Goal: Book appointment/travel/reservation

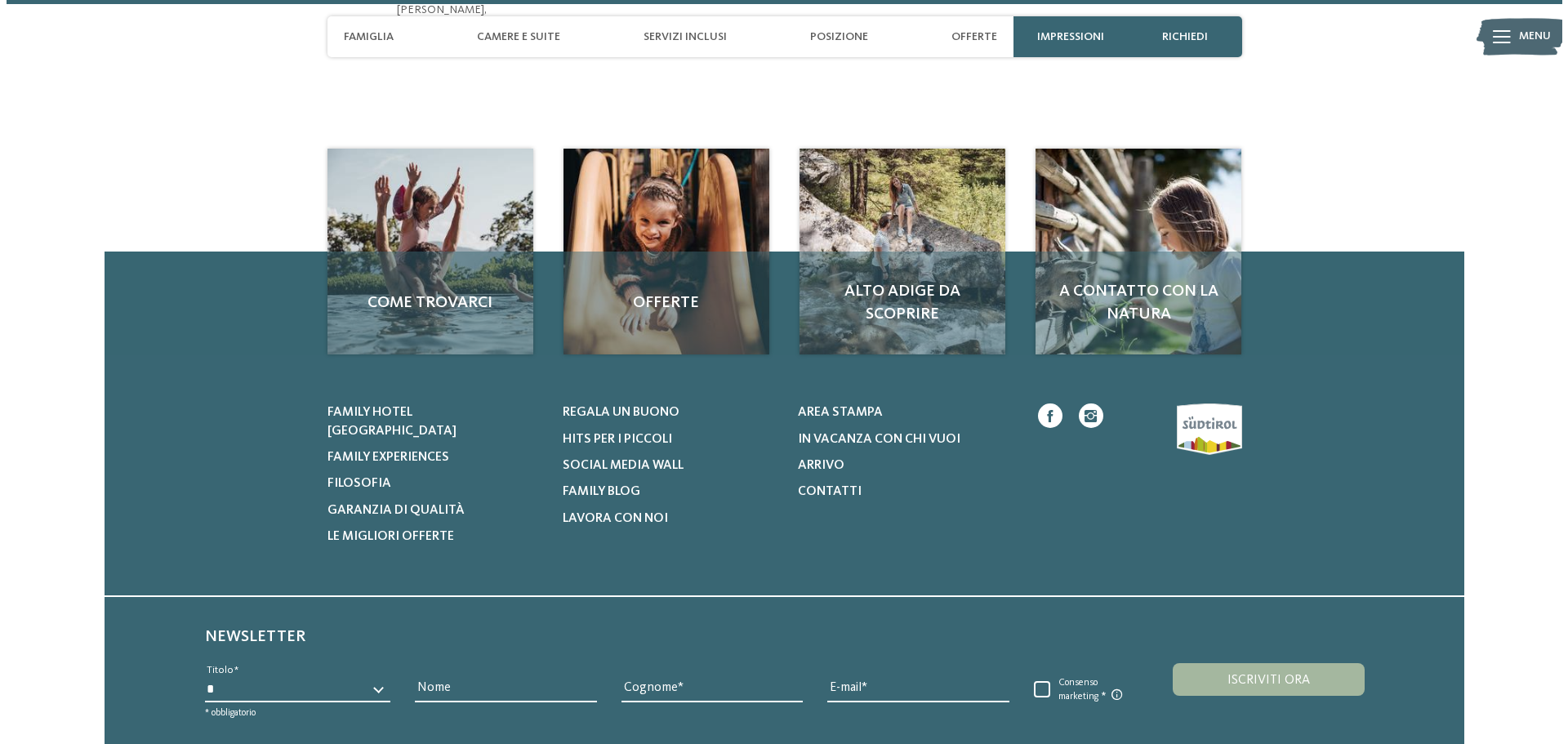
scroll to position [5228, 0]
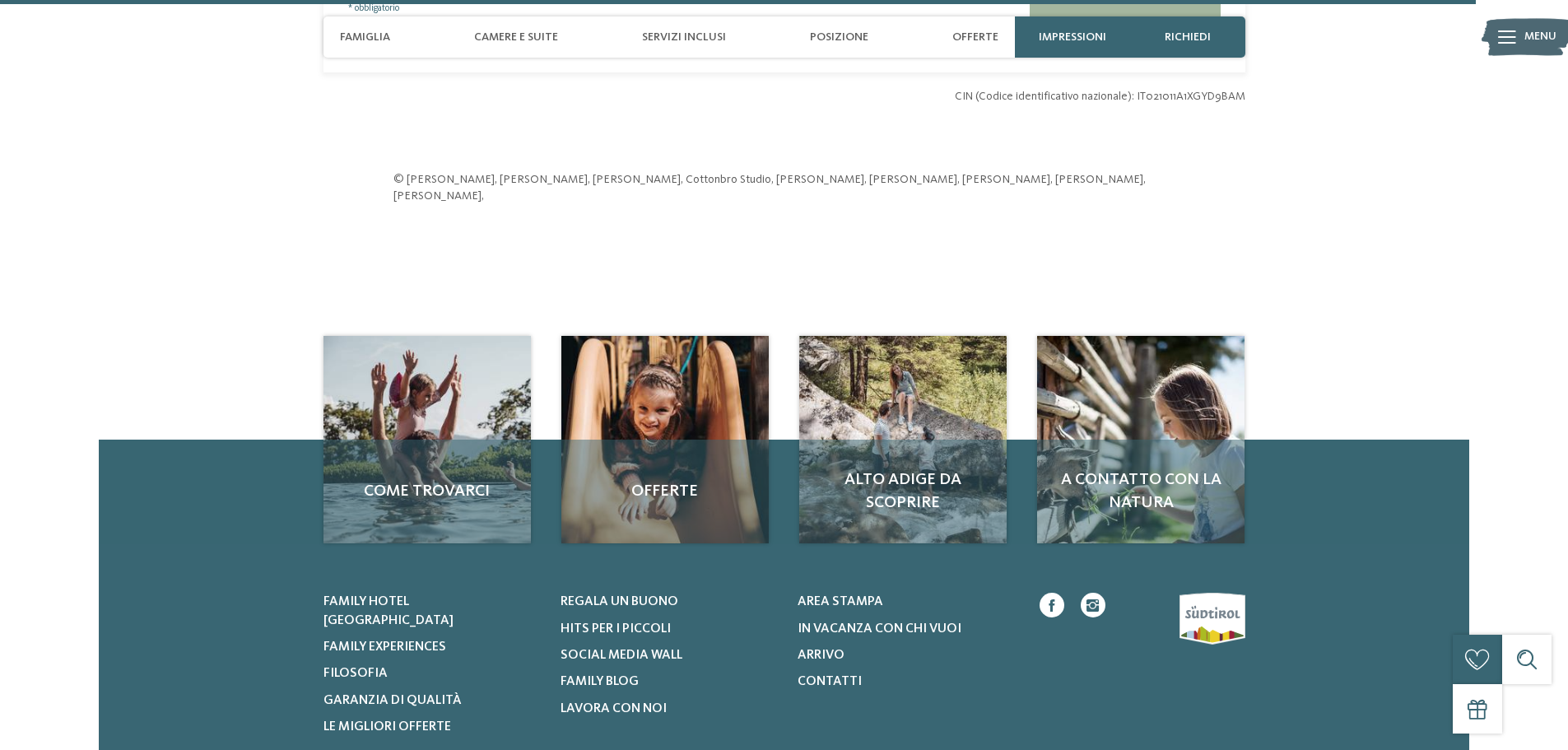
click at [1509, 40] on icon at bounding box center [1507, 36] width 18 height 13
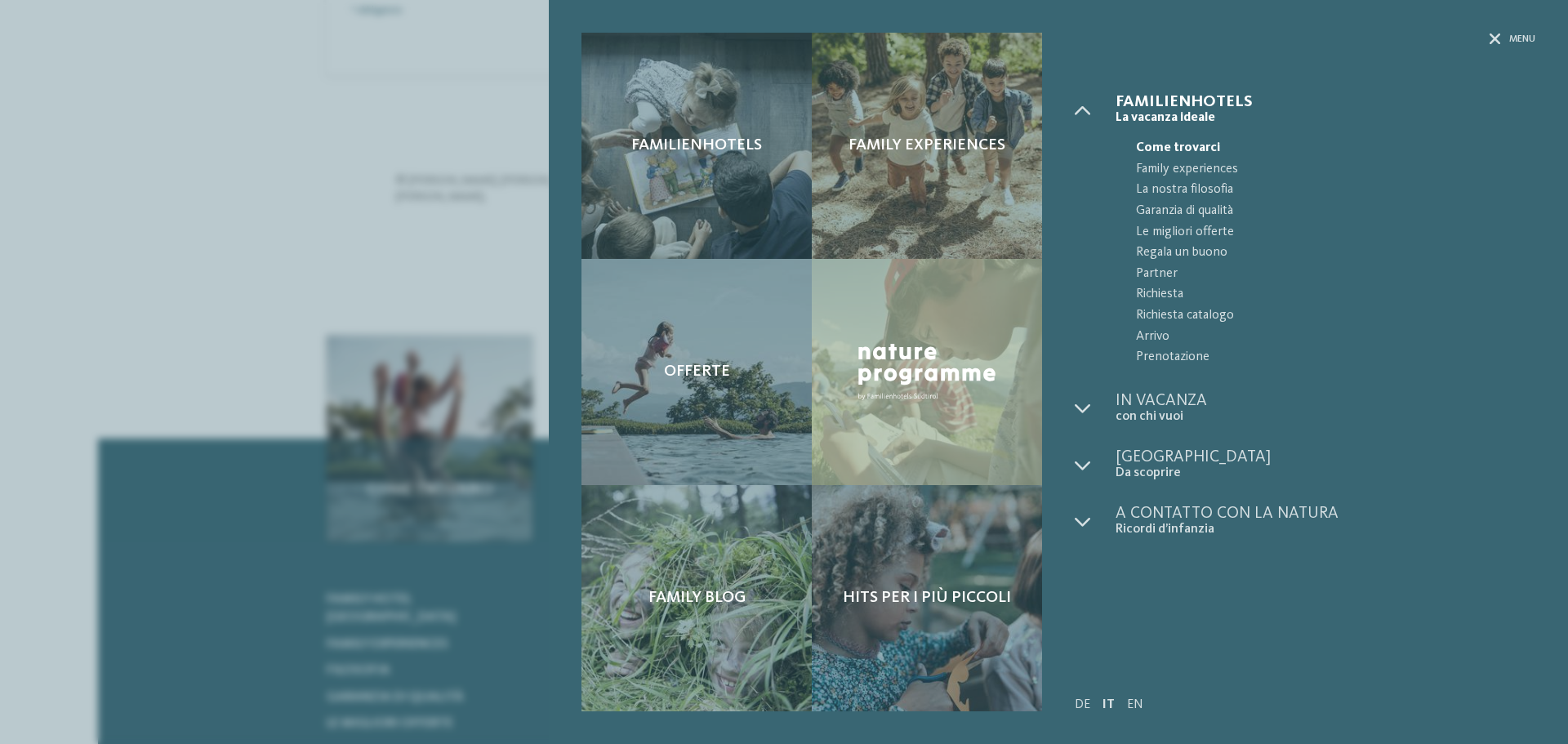
click at [1147, 93] on div "Menu" at bounding box center [1306, 62] width 461 height 61
click at [1147, 96] on span "Familienhotels" at bounding box center [1326, 101] width 420 height 17
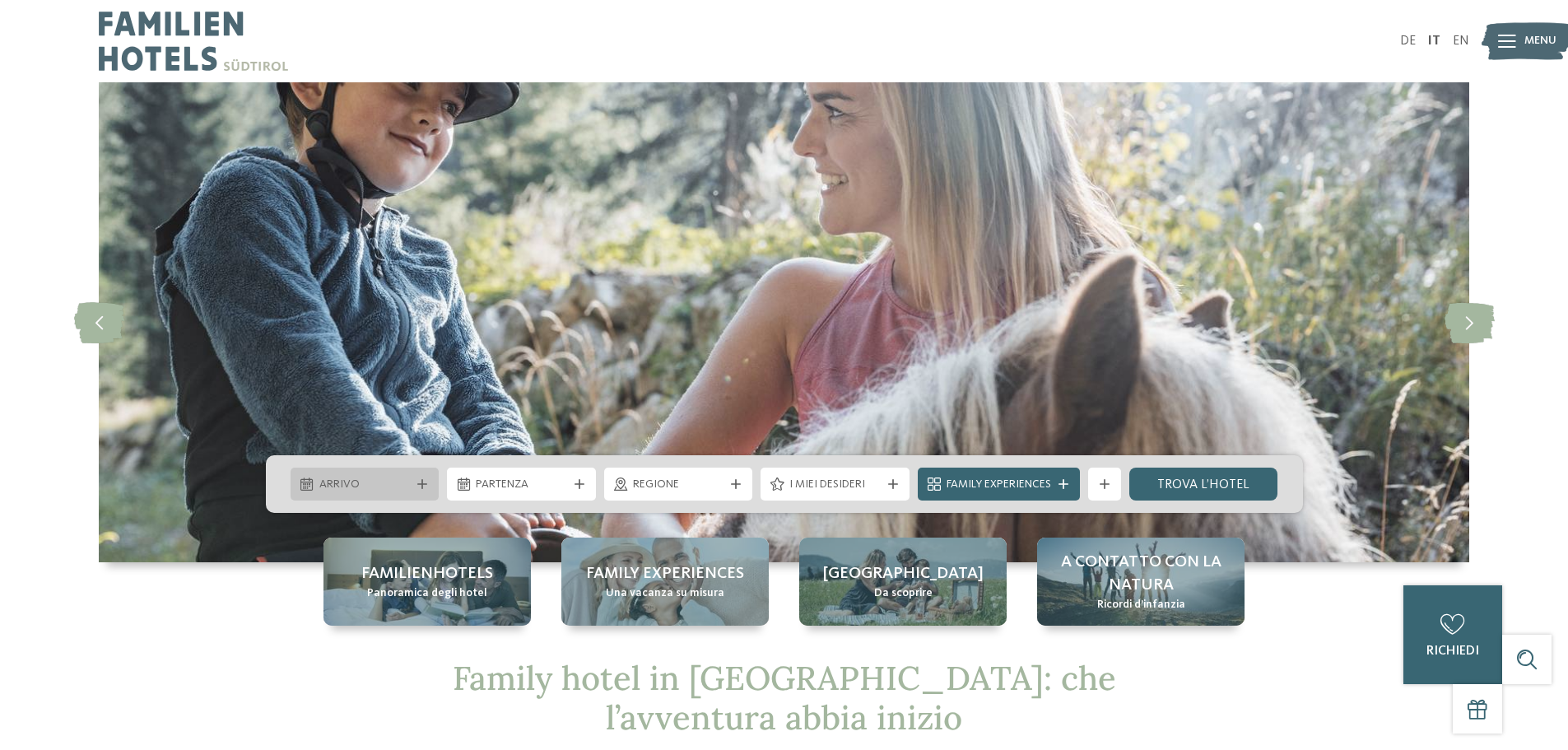
click at [365, 489] on span "Arrivo" at bounding box center [365, 485] width 91 height 17
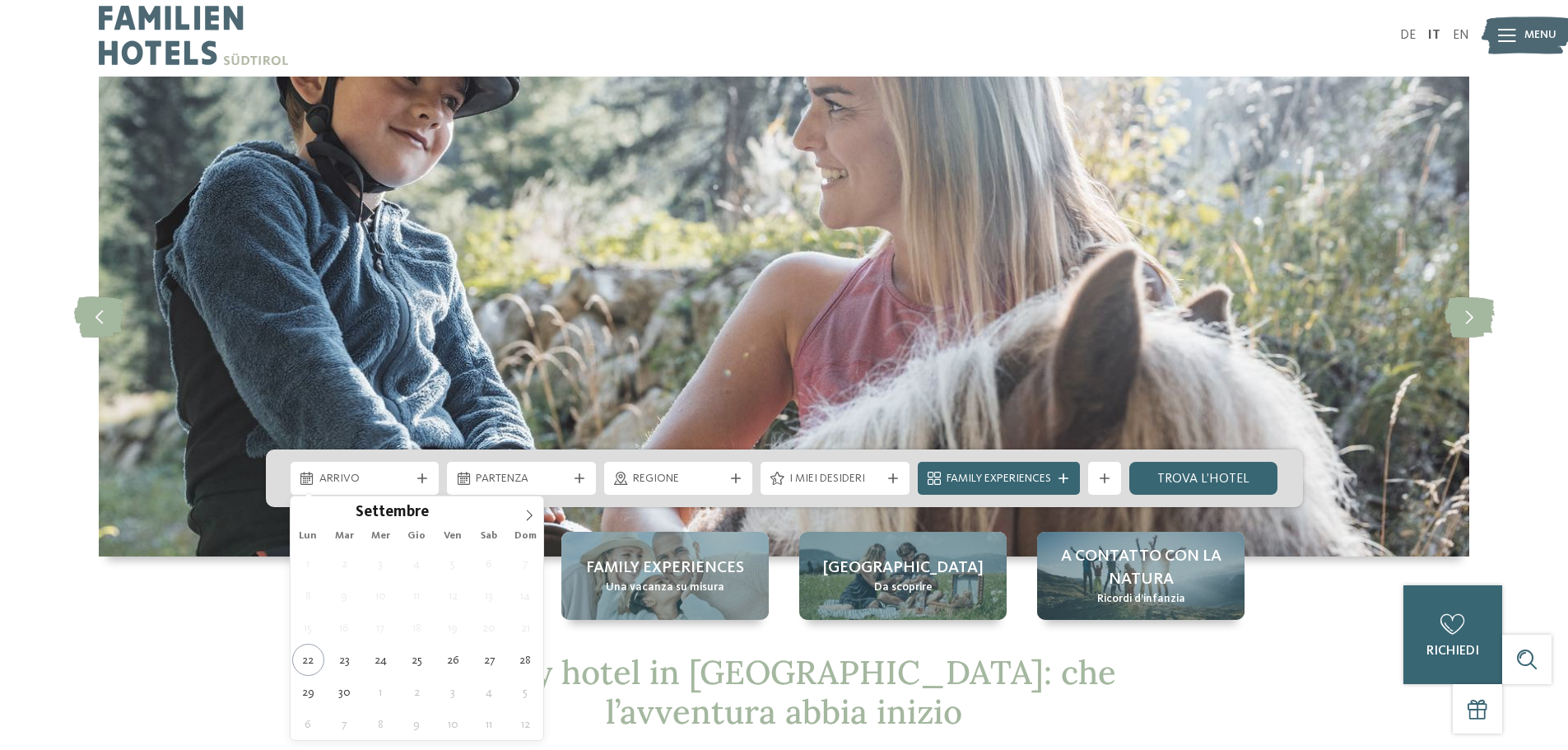
scroll to position [247, 0]
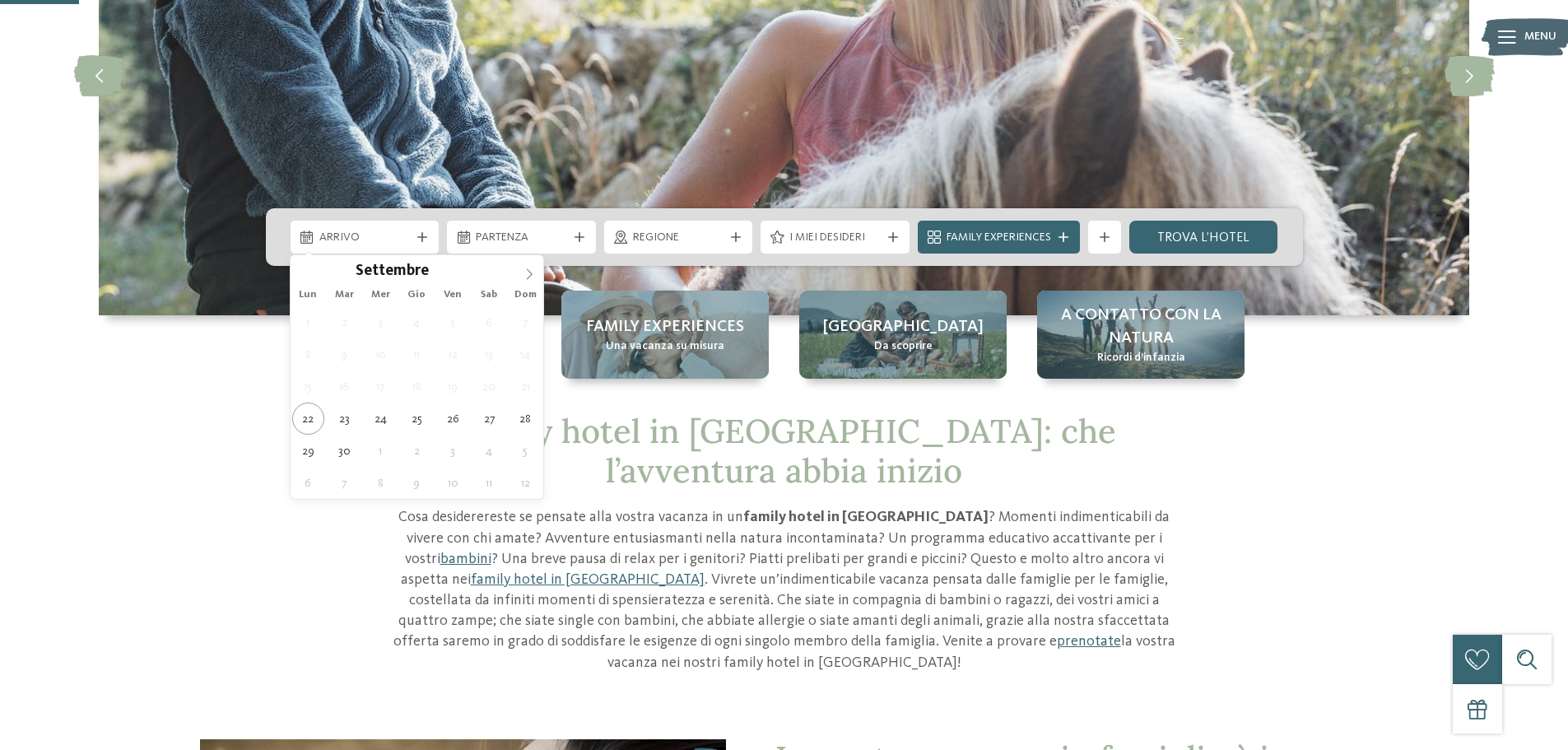
click at [534, 269] on icon at bounding box center [529, 274] width 12 height 12
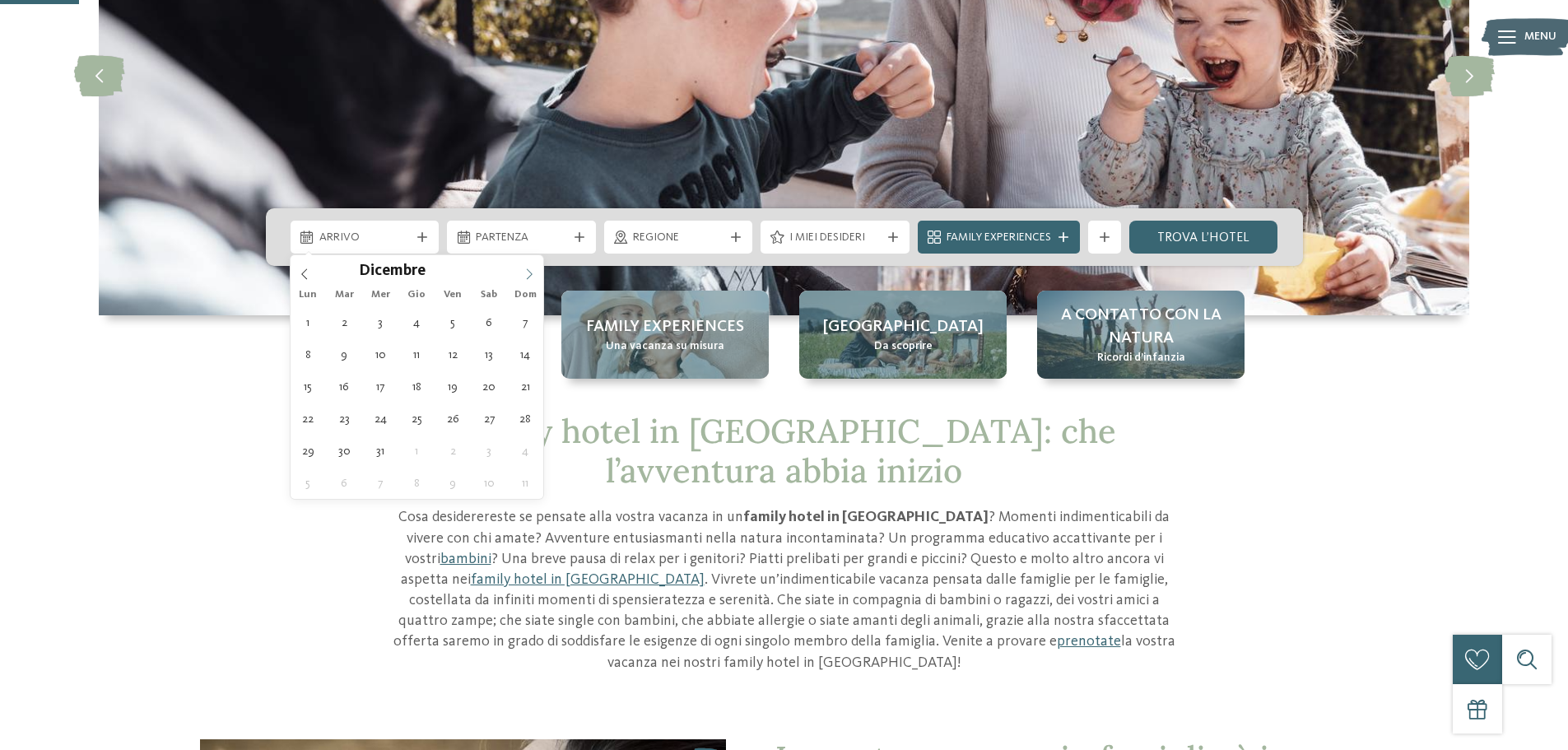
click at [534, 269] on icon at bounding box center [529, 274] width 12 height 12
type div "28.12.2025"
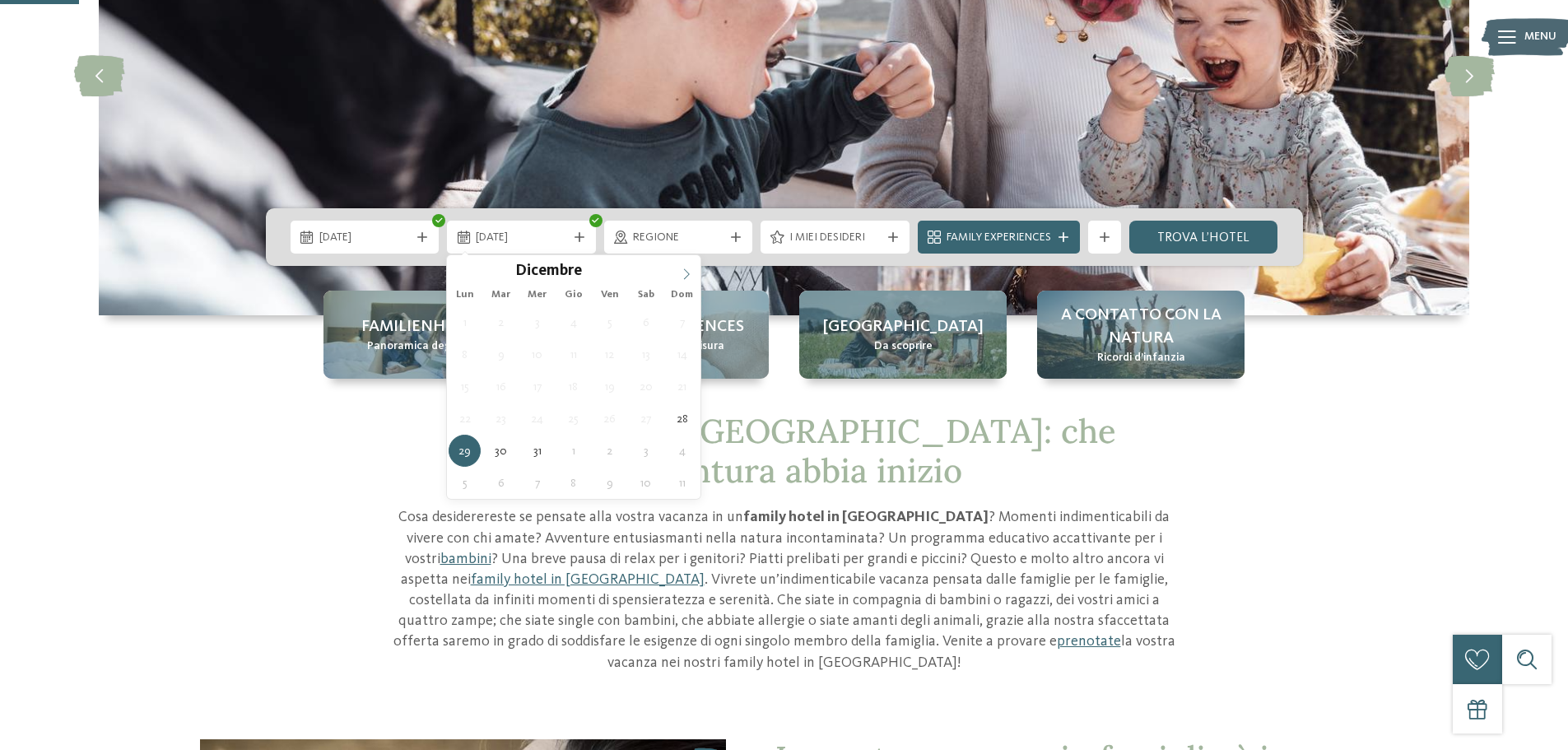
click at [685, 270] on icon at bounding box center [686, 273] width 6 height 11
click at [465, 275] on div "Gennaio ****" at bounding box center [574, 269] width 254 height 28
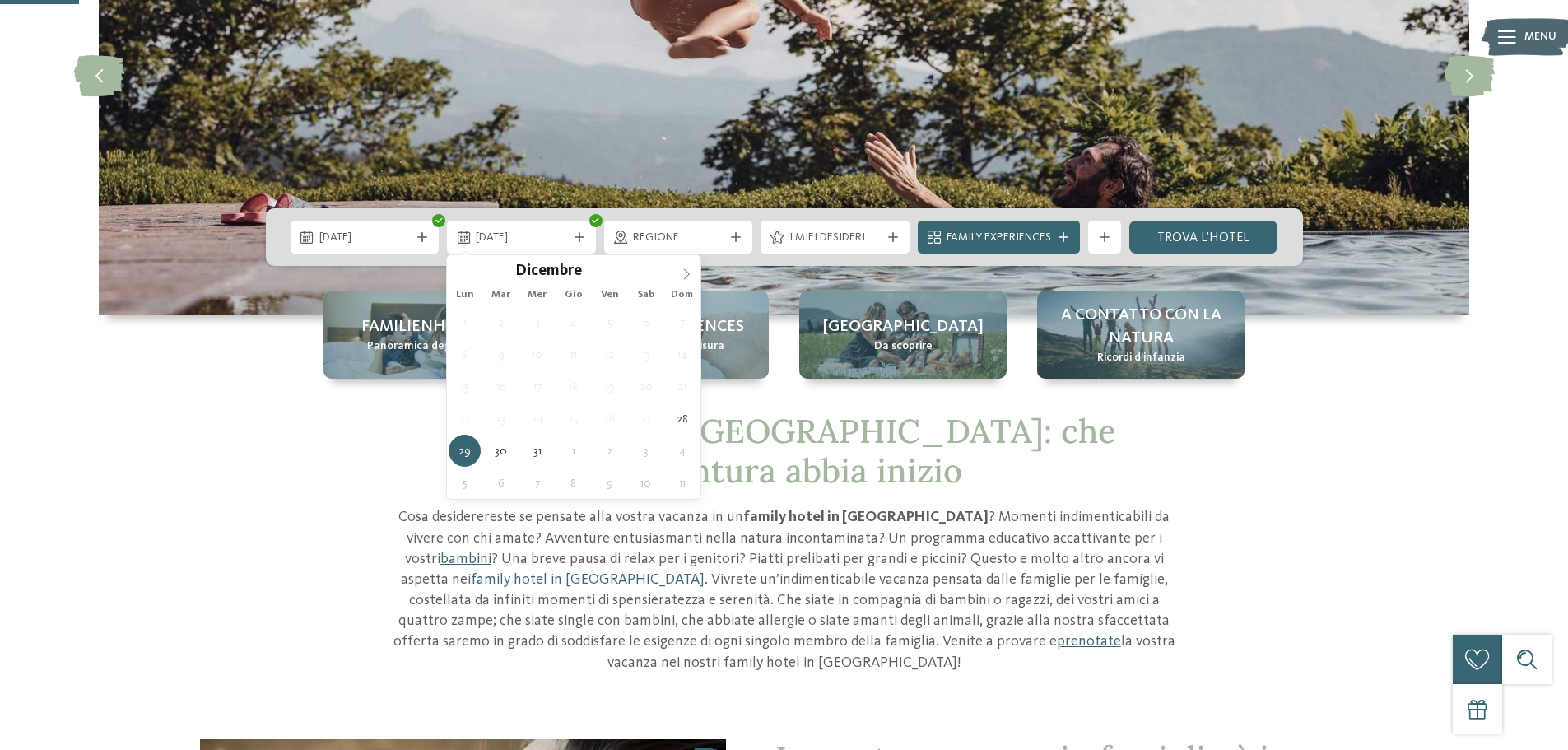
type input "****"
click at [690, 274] on icon at bounding box center [686, 274] width 12 height 12
type div "04.01.2026"
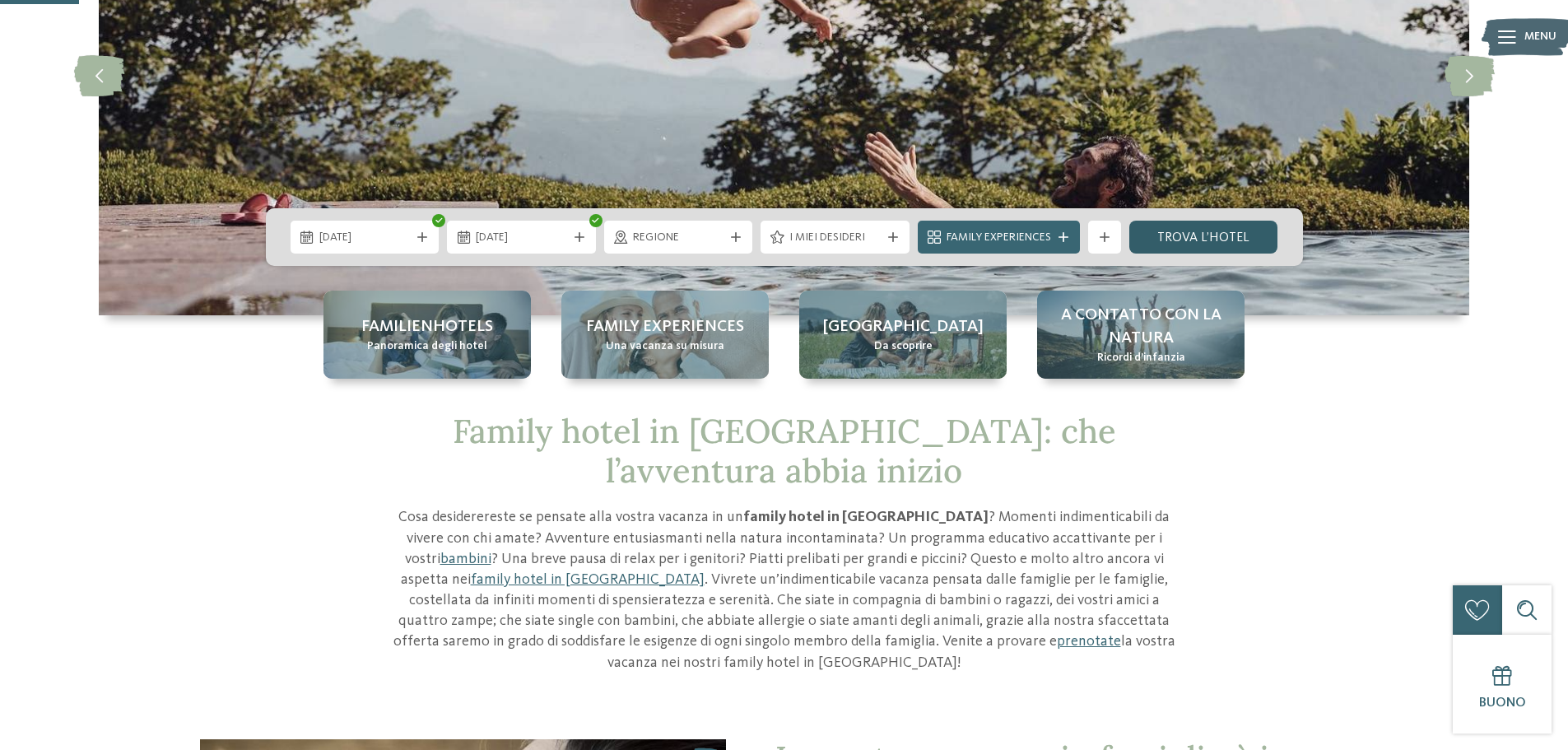
click at [1236, 245] on link "trova l’hotel" at bounding box center [1204, 236] width 149 height 32
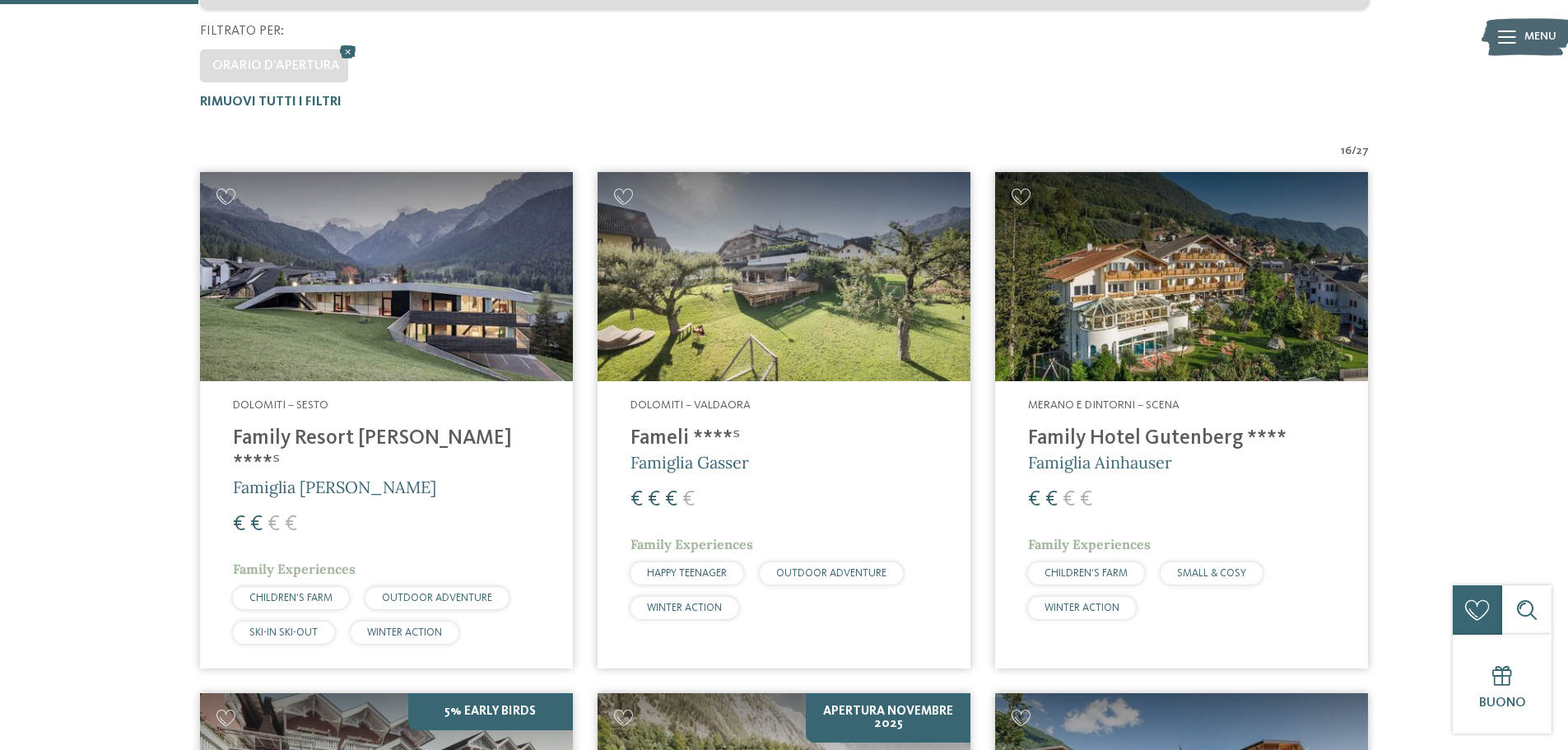
scroll to position [457, 0]
